Goal: Information Seeking & Learning: Learn about a topic

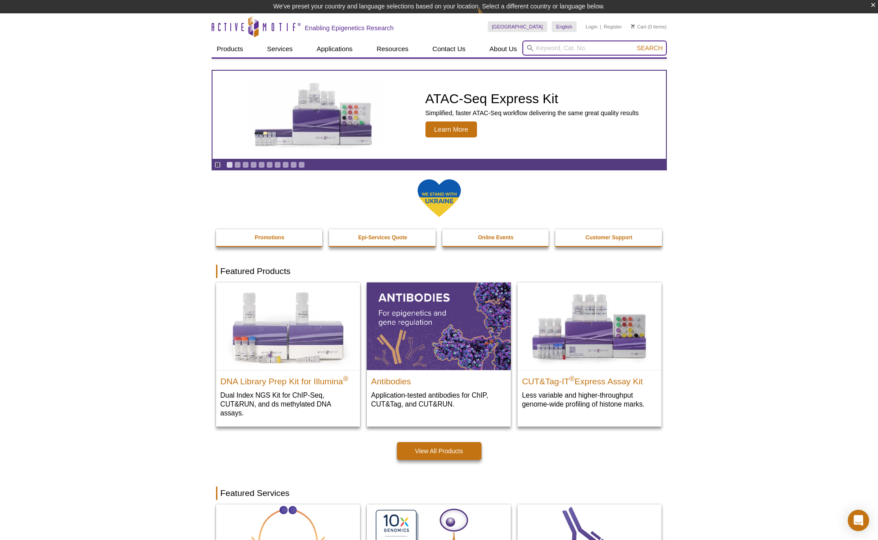
click at [596, 50] on input "search" at bounding box center [595, 47] width 145 height 15
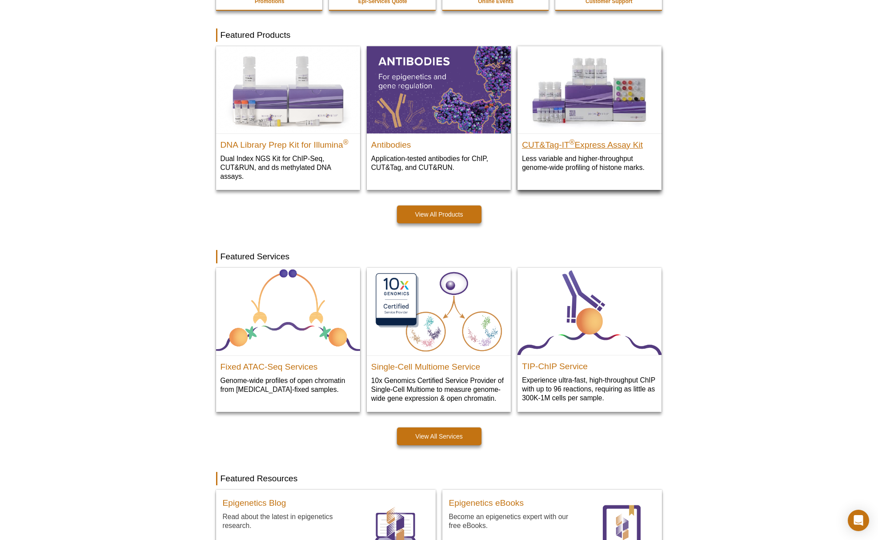
scroll to position [220, 0]
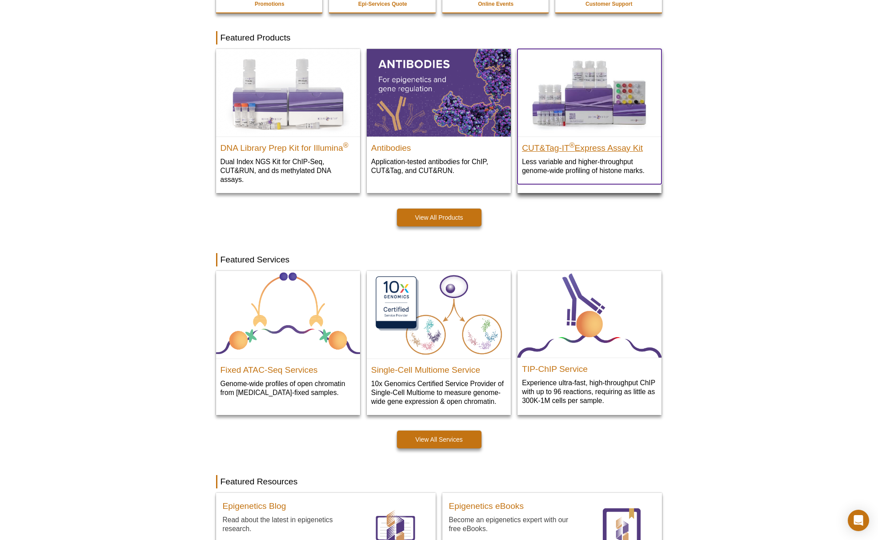
click at [634, 152] on h2 "CUT&Tag-IT ® Express Assay Kit" at bounding box center [589, 145] width 135 height 13
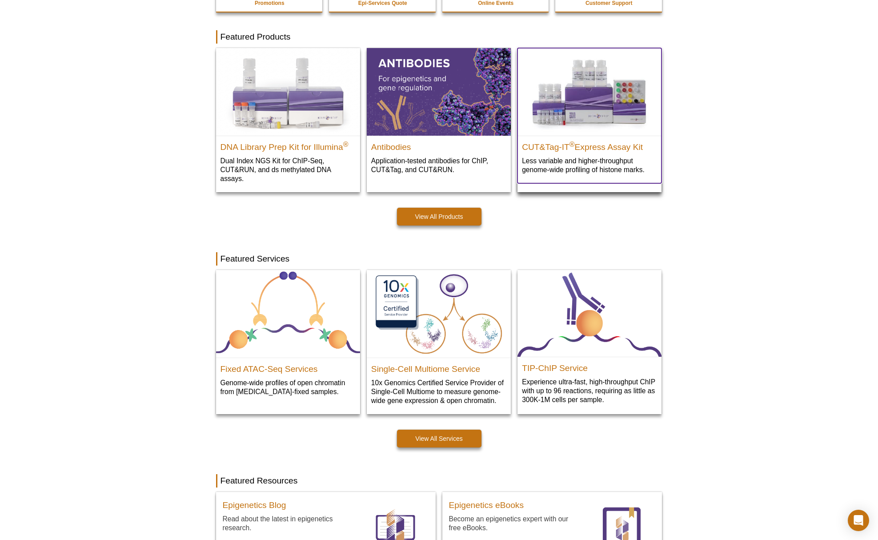
scroll to position [225, 0]
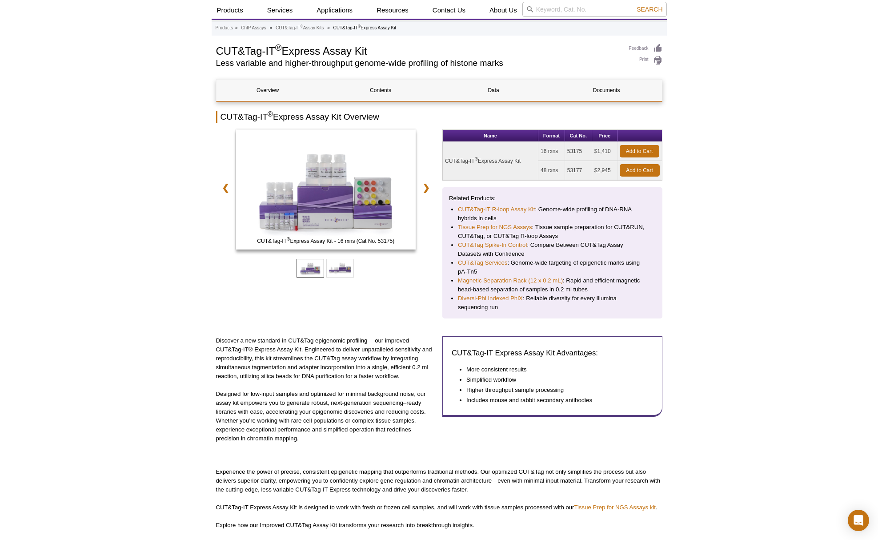
scroll to position [25, 0]
click at [379, 91] on link "Contents" at bounding box center [381, 90] width 103 height 21
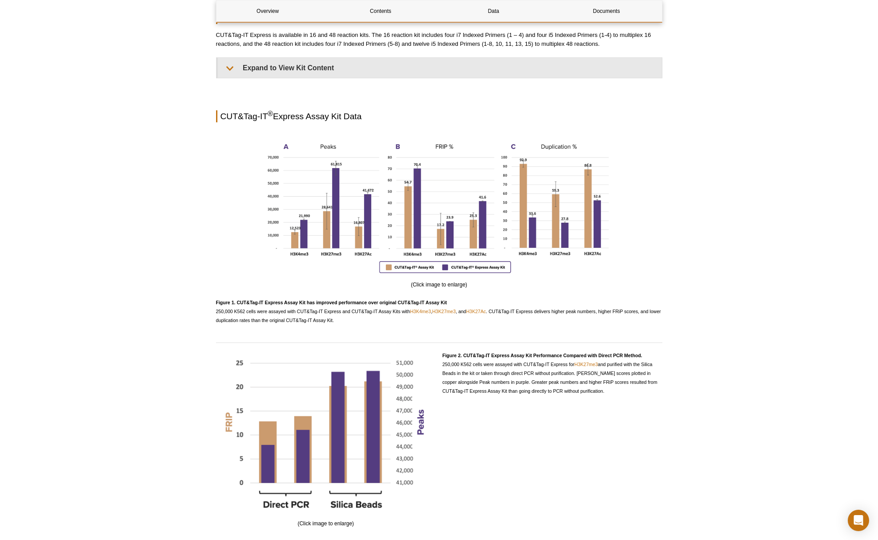
scroll to position [658, 0]
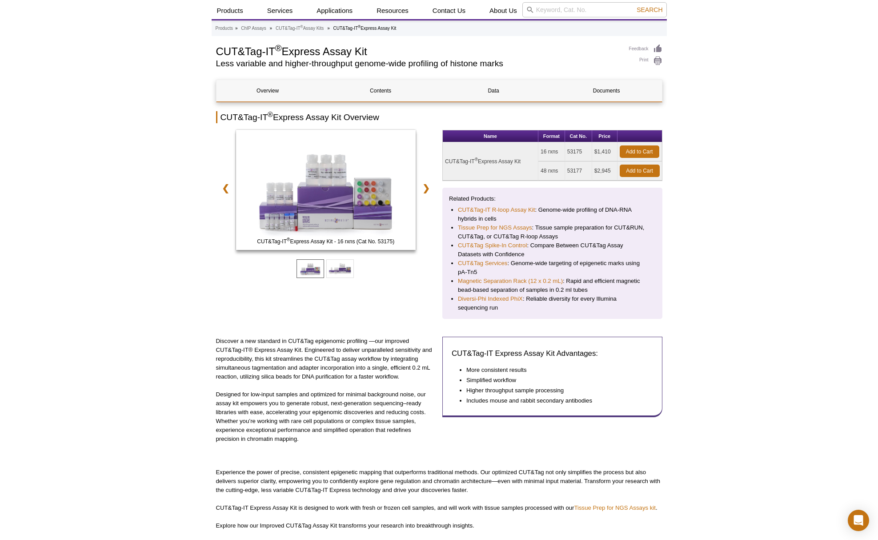
drag, startPoint x: 583, startPoint y: 170, endPoint x: 592, endPoint y: 180, distance: 12.9
click at [567, 171] on td "53177" at bounding box center [578, 170] width 27 height 19
copy td "53177"
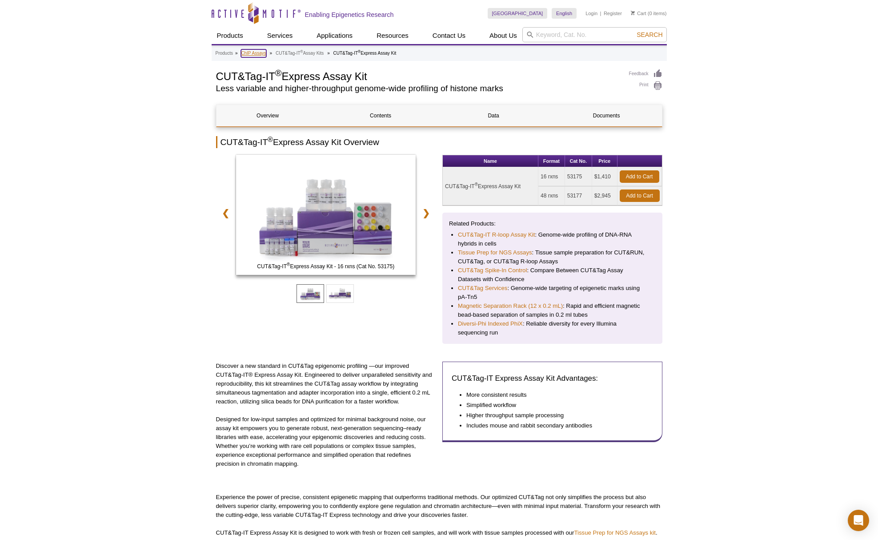
click at [253, 52] on link "ChIP Assays" at bounding box center [253, 53] width 25 height 8
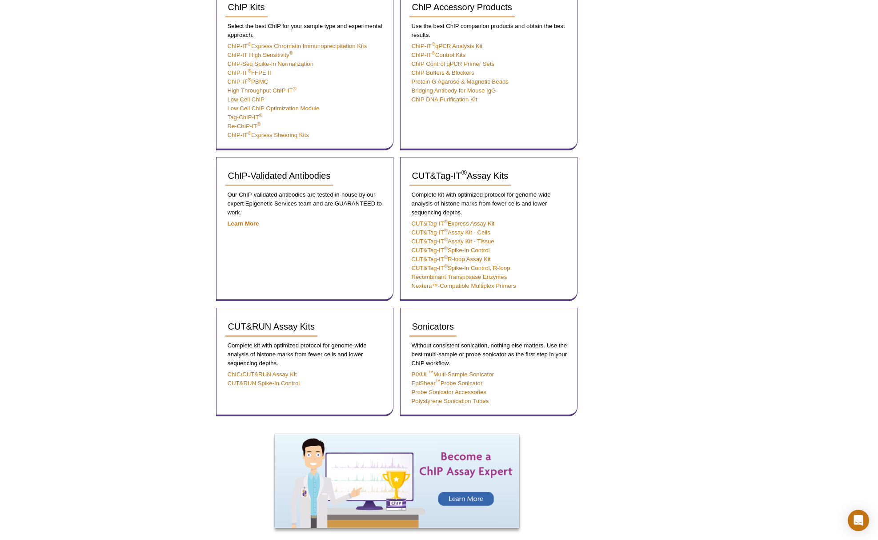
scroll to position [234, 0]
click at [454, 232] on link "CUT&Tag-IT ® Assay Kit ‐ Cells" at bounding box center [451, 232] width 79 height 7
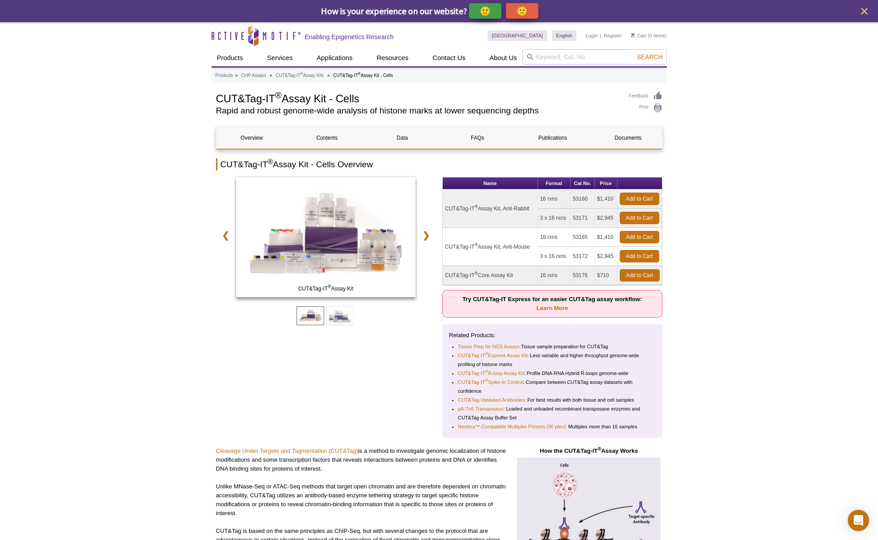
drag, startPoint x: 589, startPoint y: 276, endPoint x: 573, endPoint y: 276, distance: 15.6
click at [573, 276] on td "53176" at bounding box center [583, 275] width 24 height 19
copy td "53176"
drag, startPoint x: 589, startPoint y: 276, endPoint x: 574, endPoint y: 276, distance: 14.7
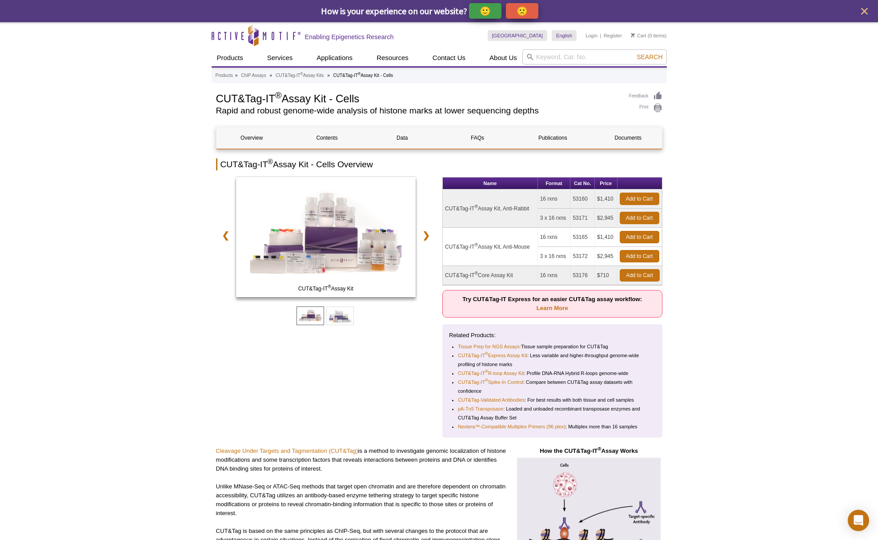
click at [574, 276] on td "53176" at bounding box center [583, 275] width 24 height 19
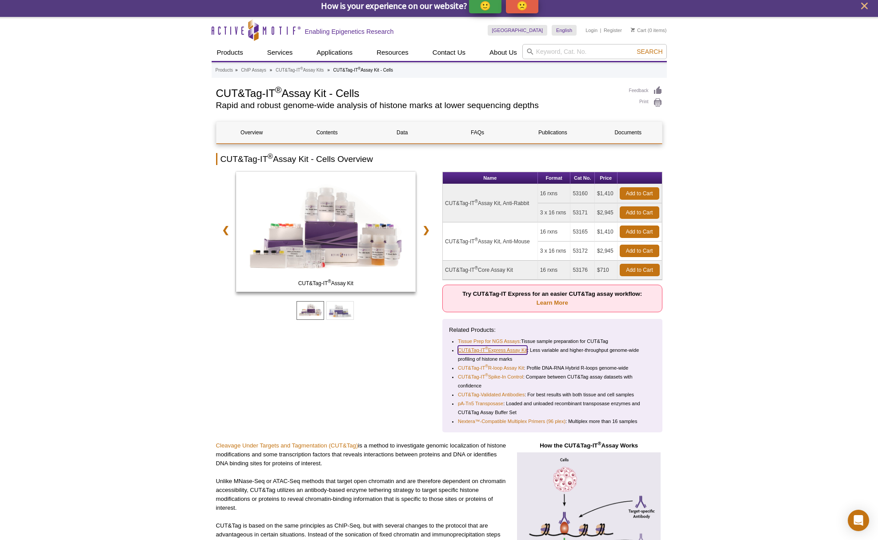
click at [510, 348] on link "CUT&Tag-IT ® Express Assay Kit" at bounding box center [492, 350] width 69 height 9
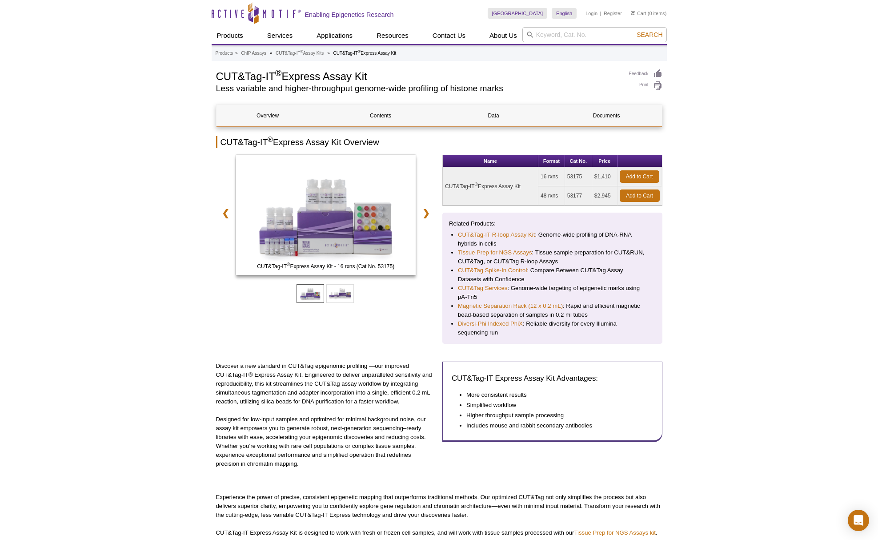
drag, startPoint x: 611, startPoint y: 196, endPoint x: 591, endPoint y: 197, distance: 19.2
click at [591, 197] on tr "48 rxns 53177 $2,945 Add to Cart" at bounding box center [552, 195] width 219 height 19
drag, startPoint x: 583, startPoint y: 195, endPoint x: 539, endPoint y: 282, distance: 97.9
click at [568, 197] on td "53177" at bounding box center [578, 195] width 27 height 19
copy td "53177"
